Goal: Task Accomplishment & Management: Use online tool/utility

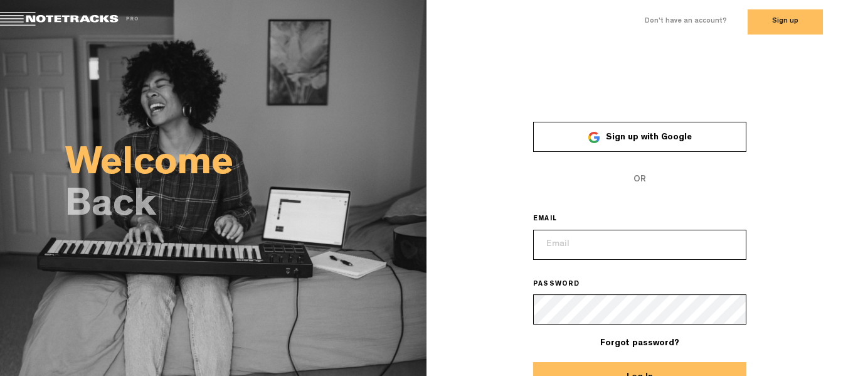
click at [583, 245] on input "email" at bounding box center [639, 245] width 213 height 30
click at [574, 245] on input "email" at bounding box center [639, 245] width 213 height 30
type input "[EMAIL_ADDRESS][DOMAIN_NAME]"
click at [635, 369] on button "Log In" at bounding box center [639, 377] width 213 height 30
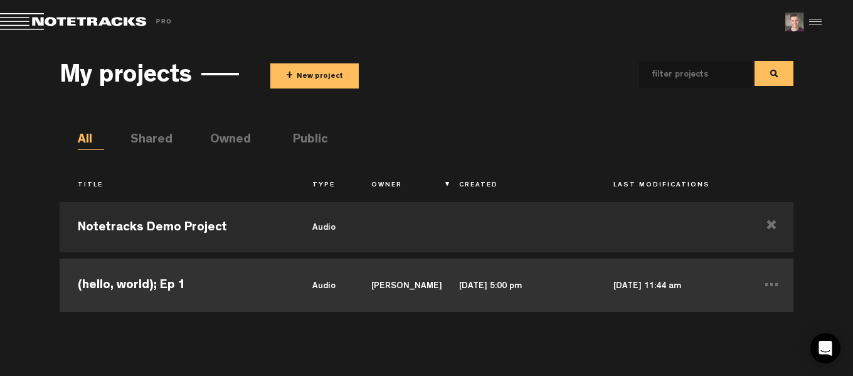
click at [194, 276] on td "(hello, world); Ep 1" at bounding box center [177, 283] width 235 height 56
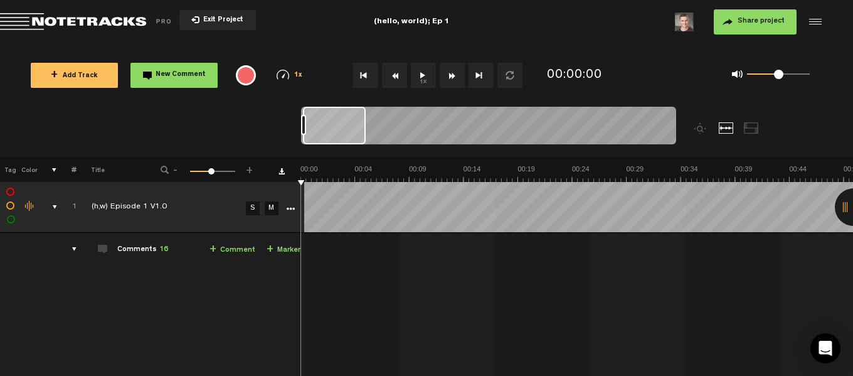
click at [271, 210] on link "M" at bounding box center [272, 208] width 14 height 14
click at [359, 125] on div at bounding box center [334, 126] width 63 height 38
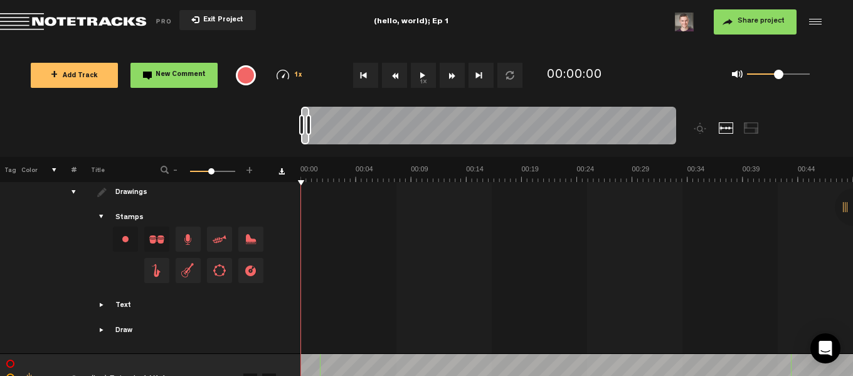
drag, startPoint x: 327, startPoint y: 143, endPoint x: 276, endPoint y: 141, distance: 50.8
click at [276, 141] on nt-zoom-navigation-bar at bounding box center [426, 132] width 853 height 50
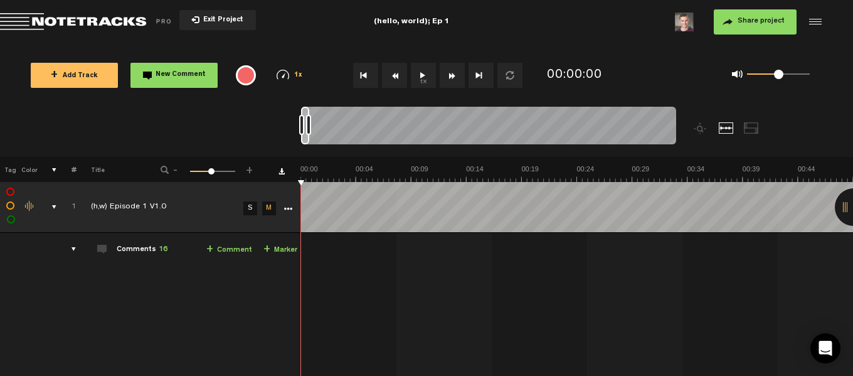
click at [52, 203] on div "comments, stamps & drawings" at bounding box center [49, 207] width 19 height 13
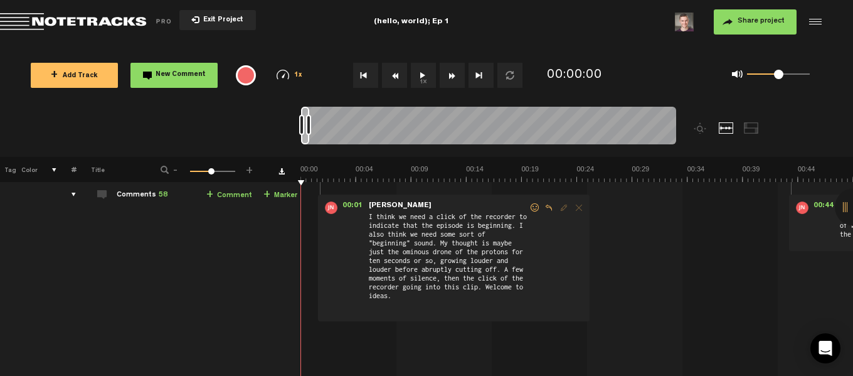
scroll to position [83, 0]
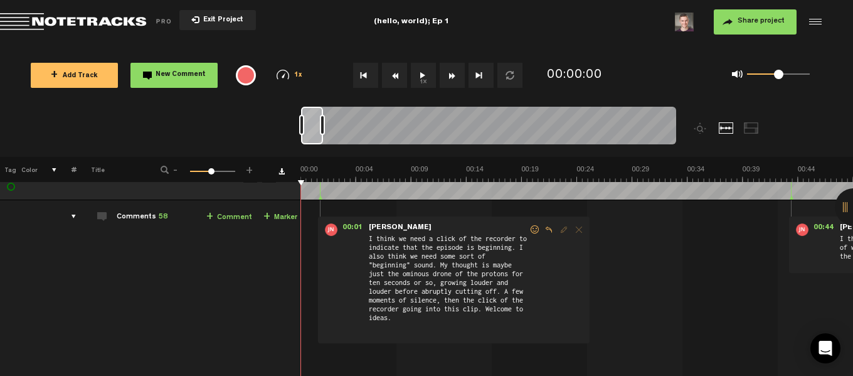
drag, startPoint x: 309, startPoint y: 121, endPoint x: 327, endPoint y: 118, distance: 18.5
click at [325, 118] on div at bounding box center [322, 125] width 5 height 20
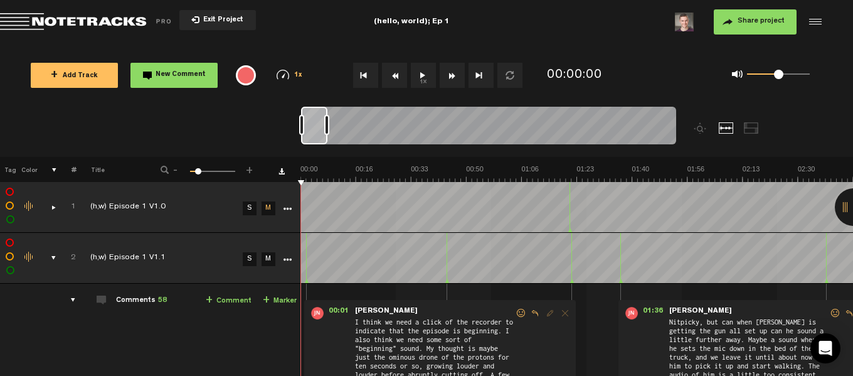
scroll to position [83, 10]
